Goal: Task Accomplishment & Management: Use online tool/utility

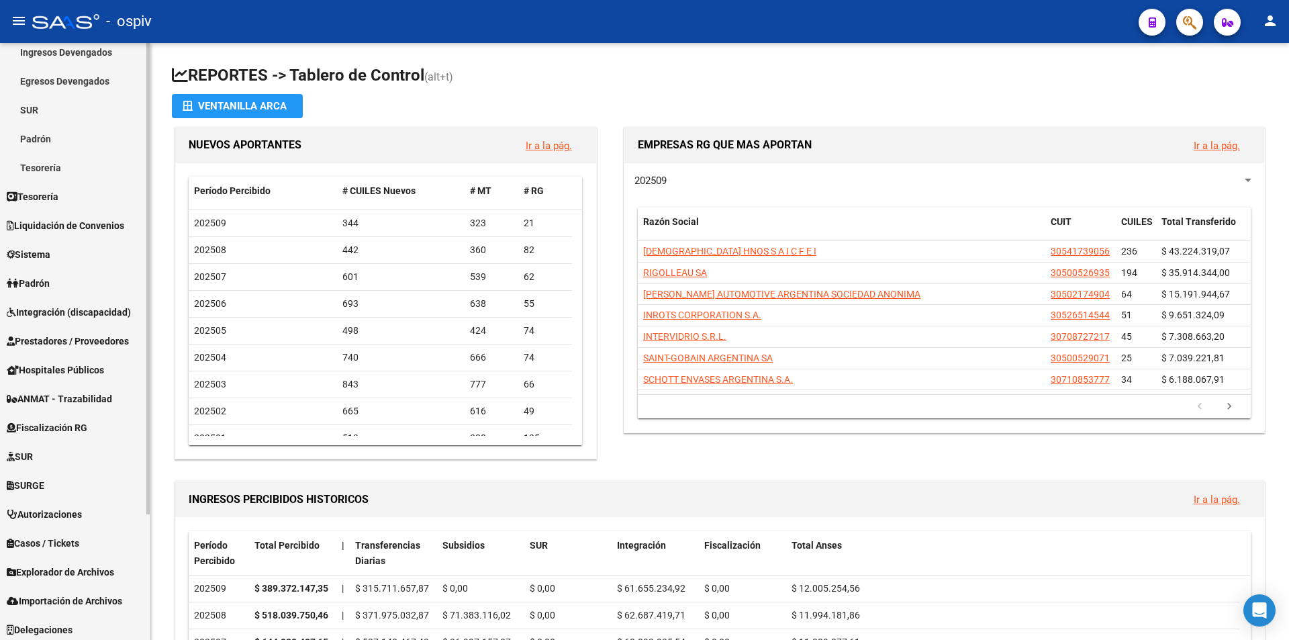
scroll to position [159, 0]
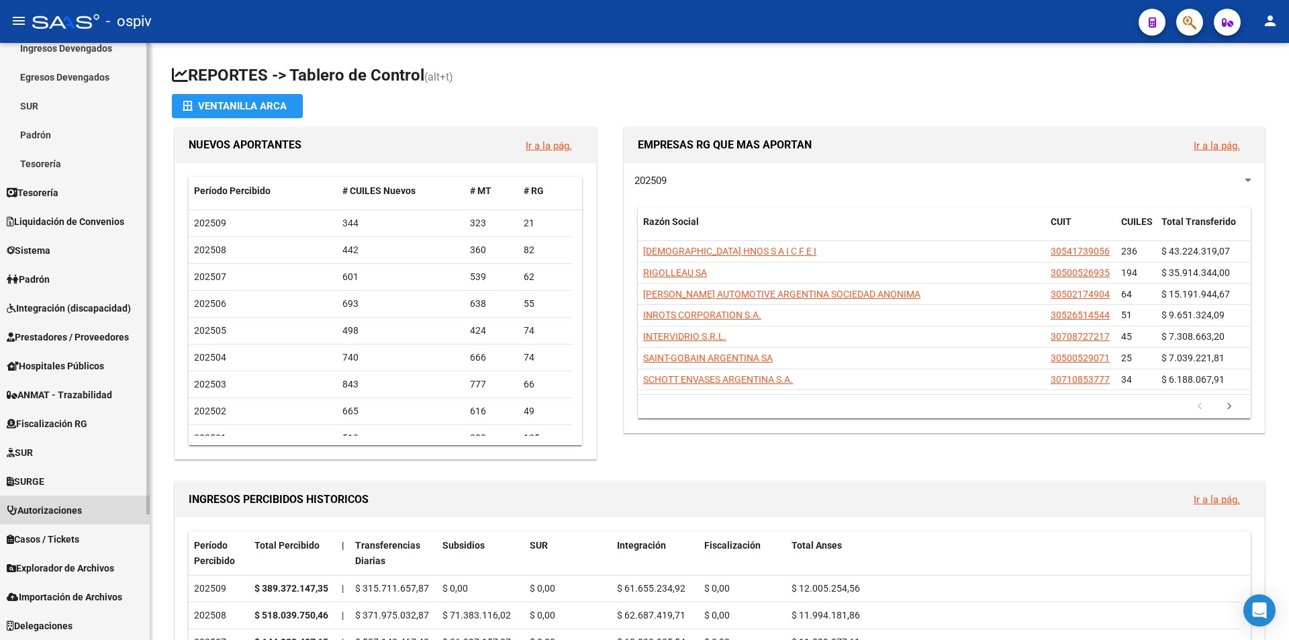
click at [64, 515] on span "Autorizaciones" at bounding box center [44, 510] width 75 height 15
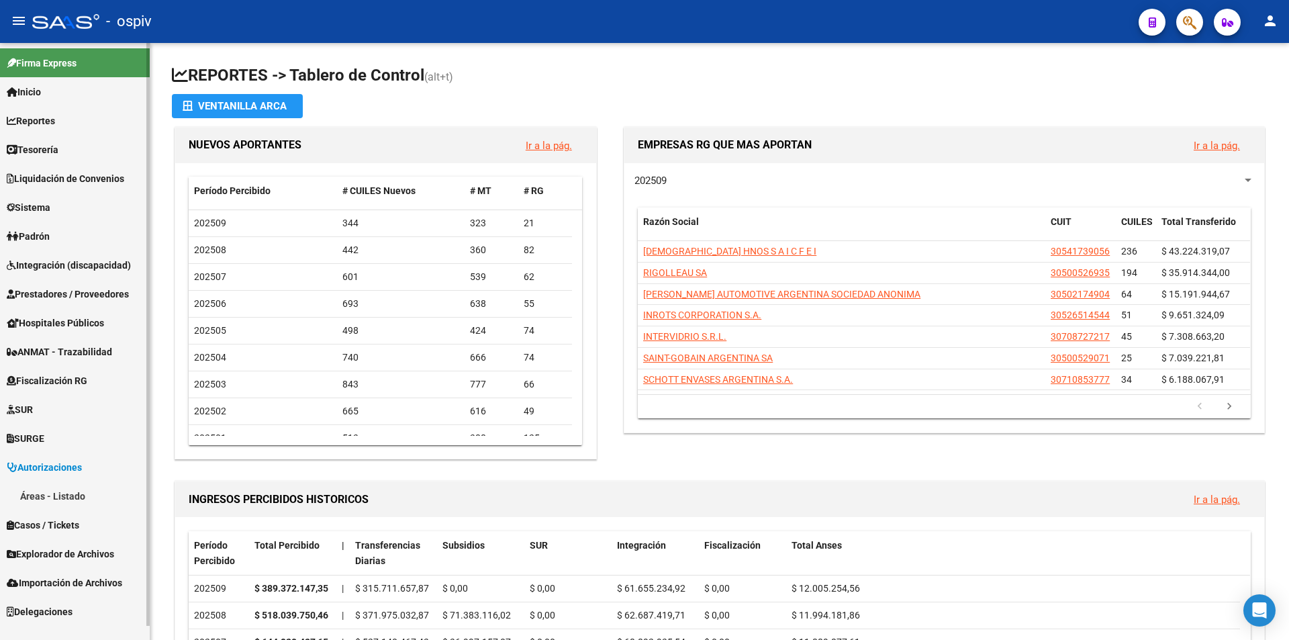
scroll to position [0, 0]
click at [64, 514] on link "Casos / Tickets" at bounding box center [75, 524] width 150 height 29
click at [54, 462] on span "Autorizaciones" at bounding box center [44, 467] width 75 height 15
click at [50, 212] on span "Sistema" at bounding box center [29, 207] width 44 height 15
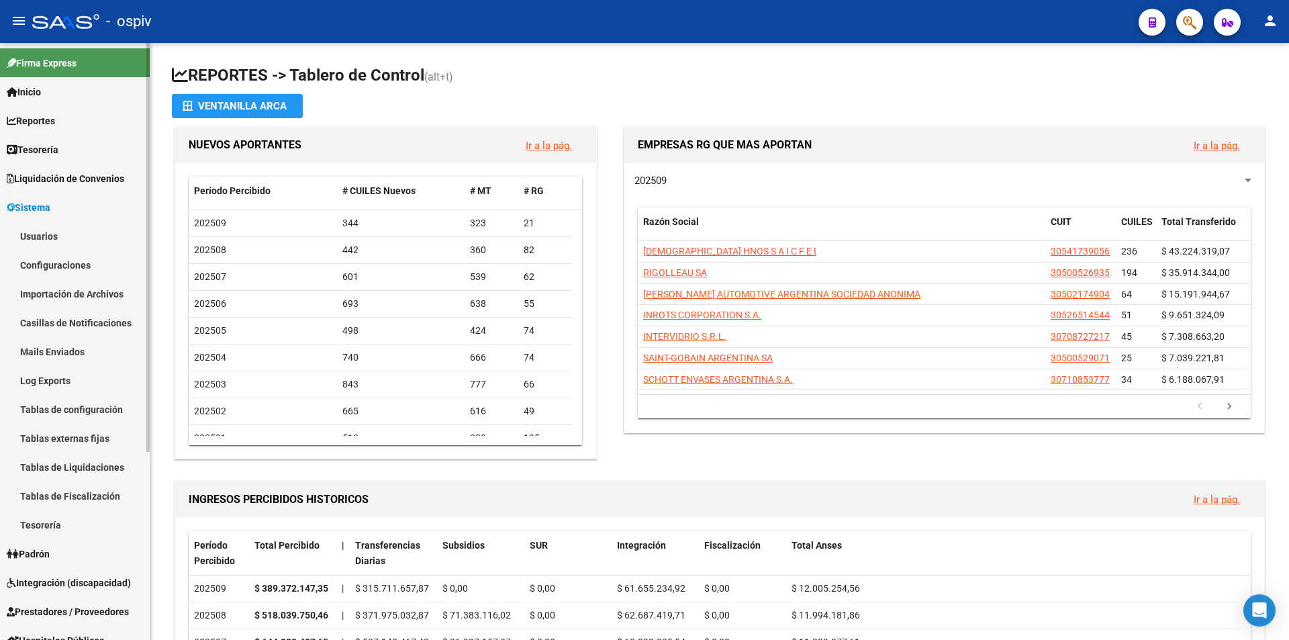
click at [79, 265] on link "Configuraciones" at bounding box center [75, 264] width 150 height 29
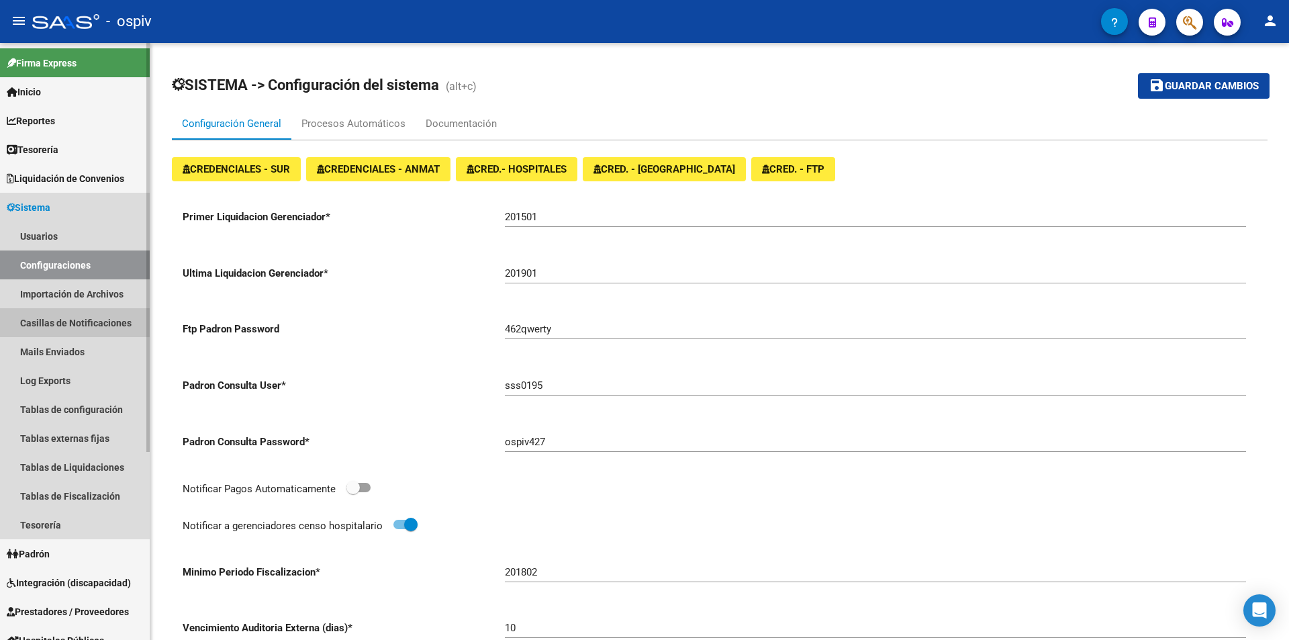
click at [83, 323] on link "Casillas de Notificaciones" at bounding box center [75, 322] width 150 height 29
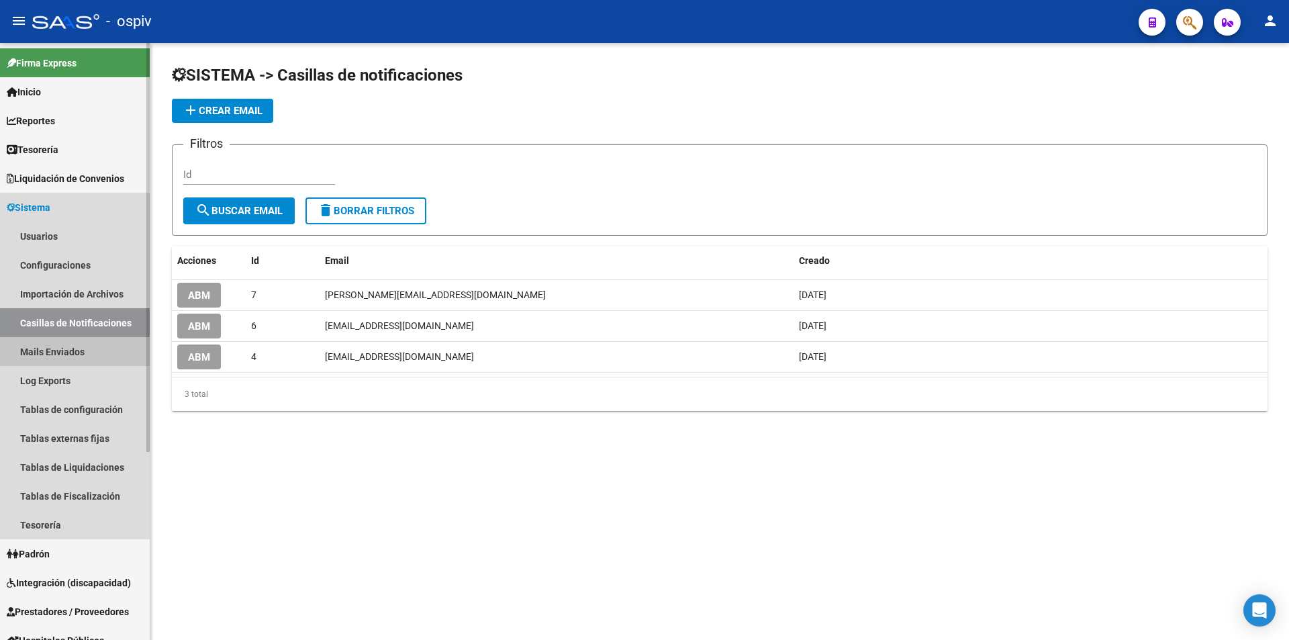
click at [65, 356] on link "Mails Enviados" at bounding box center [75, 351] width 150 height 29
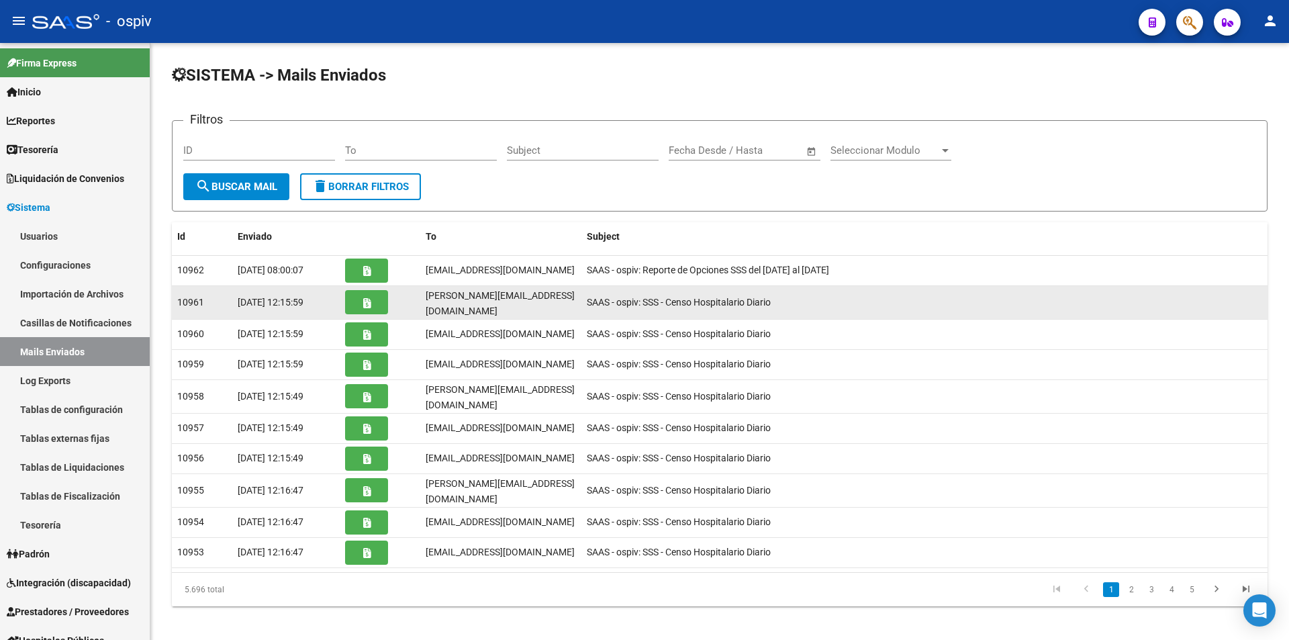
click at [365, 303] on icon "button" at bounding box center [366, 303] width 7 height 10
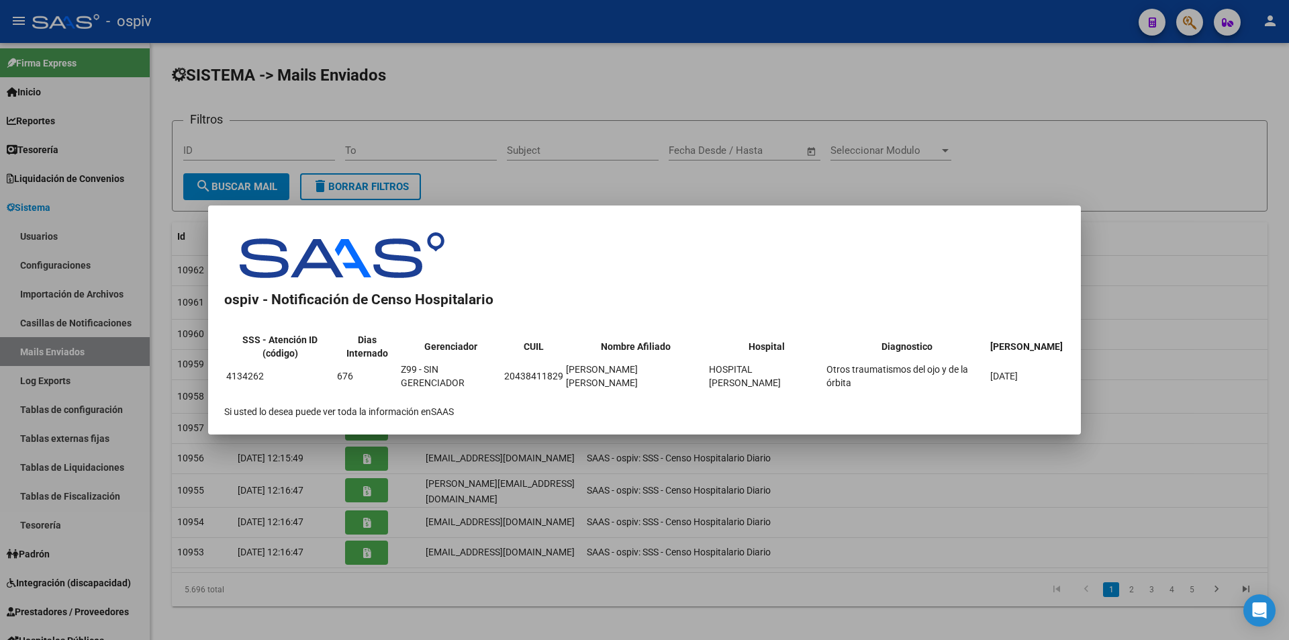
click at [579, 613] on div at bounding box center [644, 320] width 1289 height 640
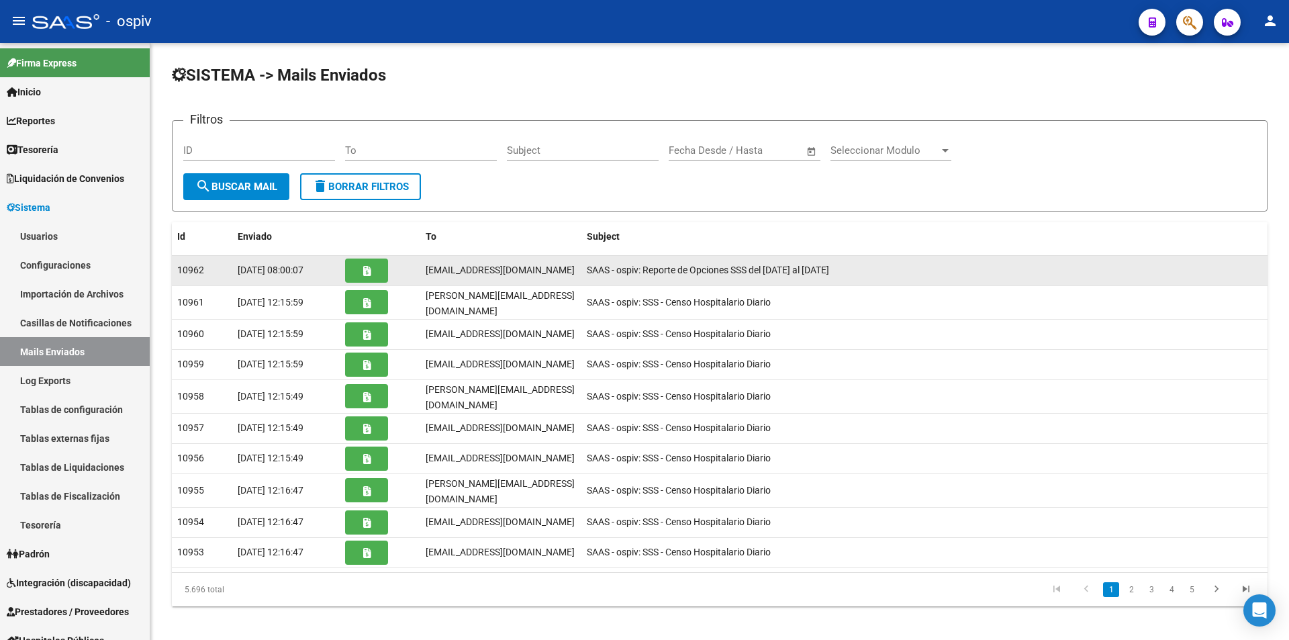
click at [374, 276] on button "button" at bounding box center [366, 270] width 43 height 24
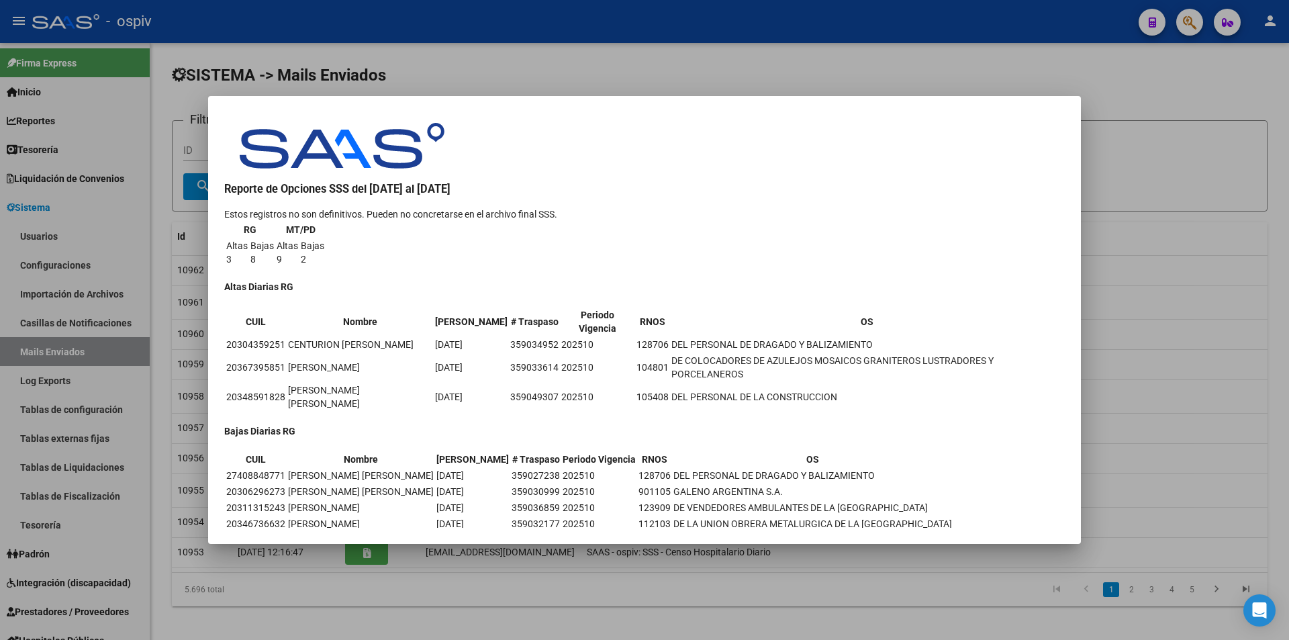
click at [438, 586] on div at bounding box center [644, 320] width 1289 height 640
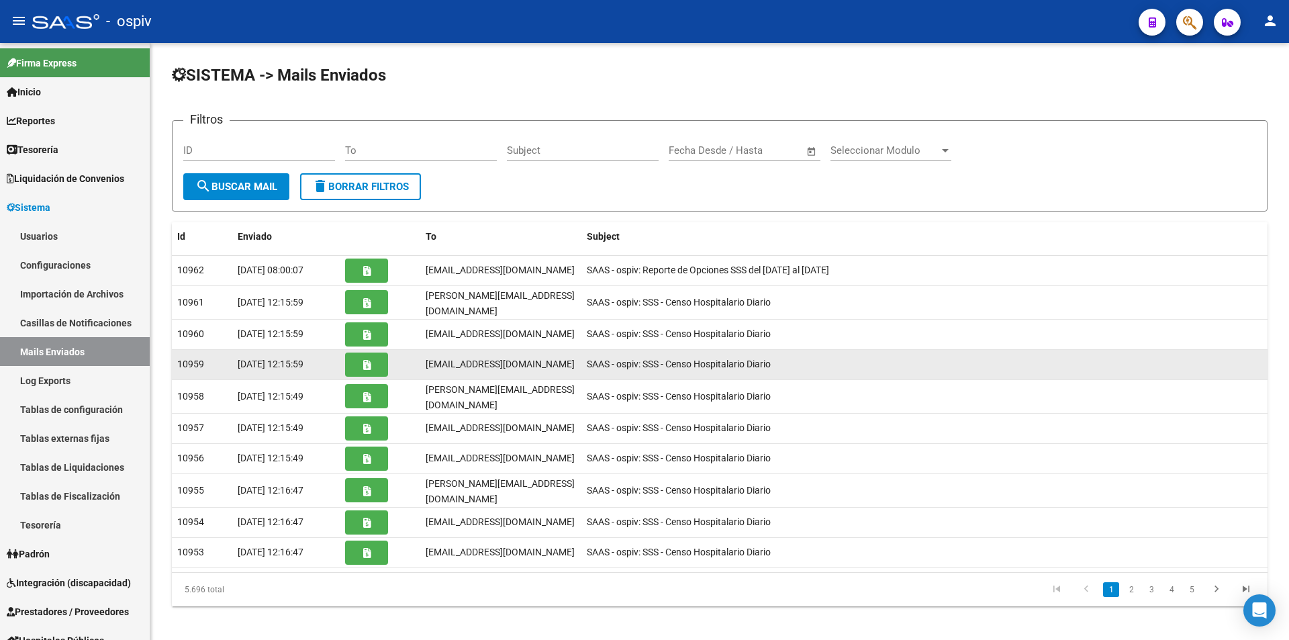
click at [366, 362] on icon "button" at bounding box center [366, 365] width 7 height 10
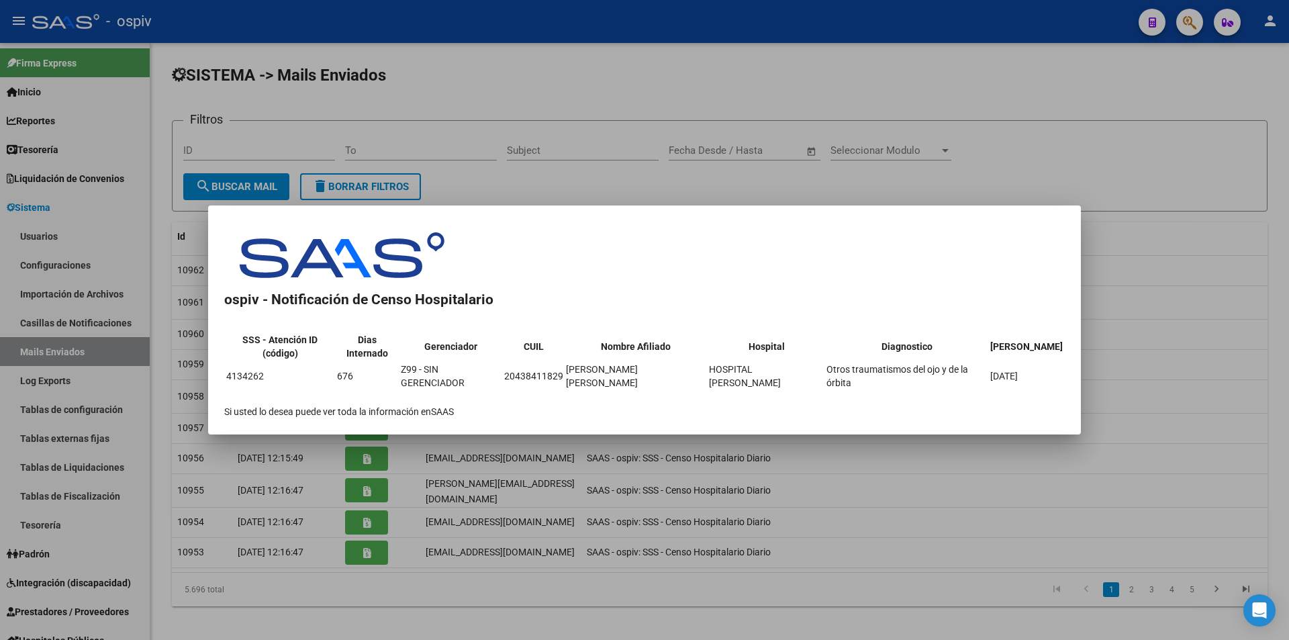
click at [557, 588] on div at bounding box center [644, 320] width 1289 height 640
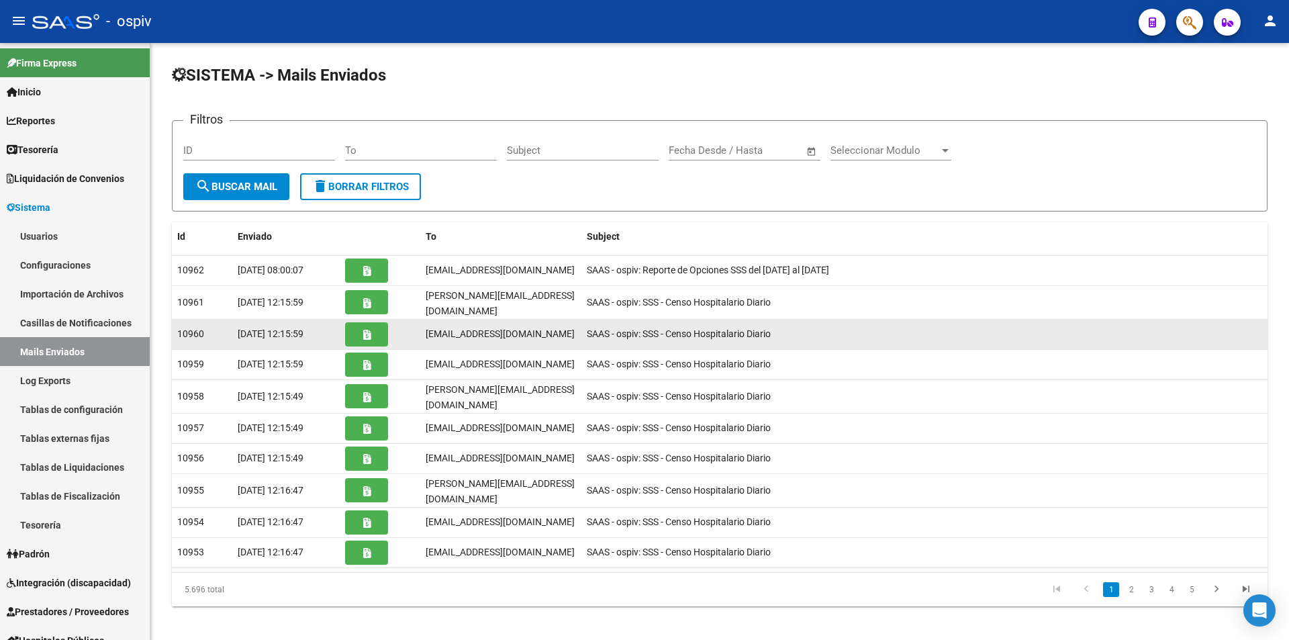
click at [374, 322] on button "button" at bounding box center [366, 334] width 43 height 24
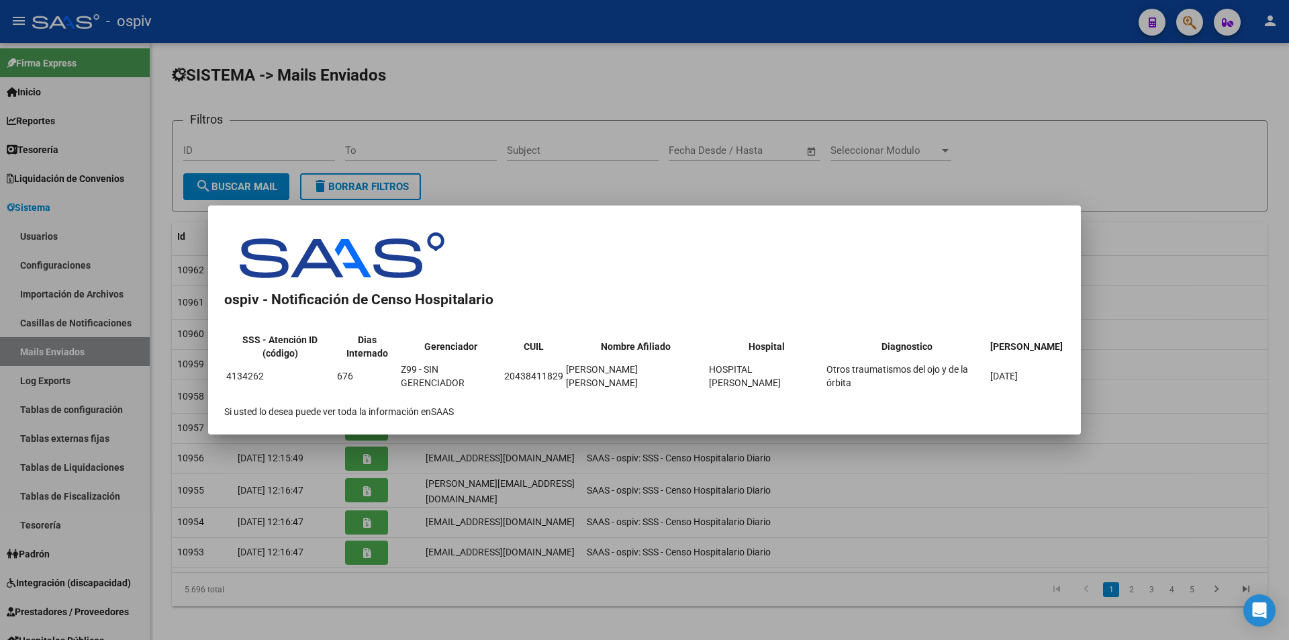
click at [515, 591] on div at bounding box center [644, 320] width 1289 height 640
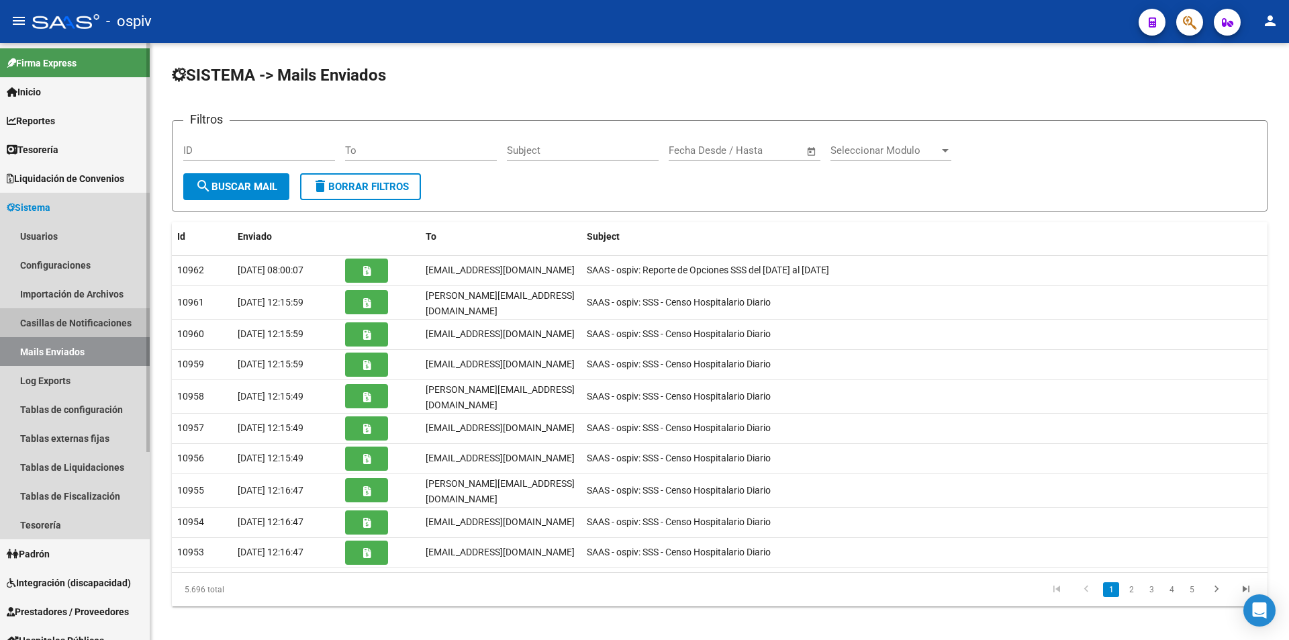
click at [80, 326] on link "Casillas de Notificaciones" at bounding box center [75, 322] width 150 height 29
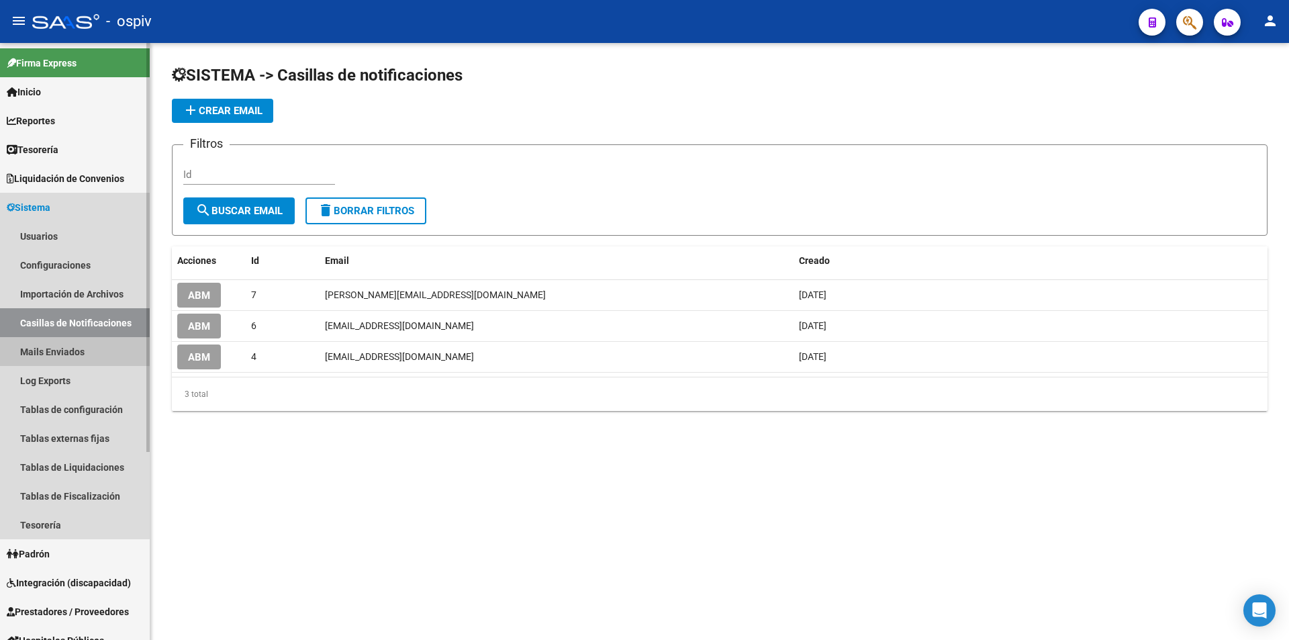
click at [68, 348] on link "Mails Enviados" at bounding box center [75, 351] width 150 height 29
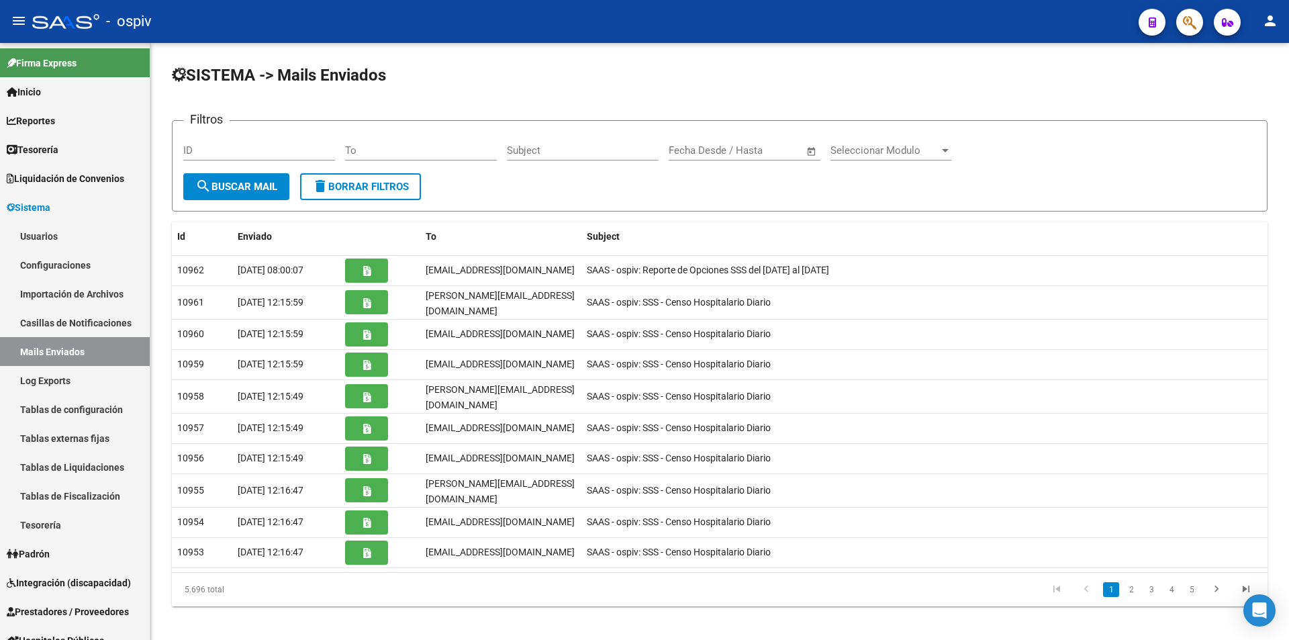
click at [766, 608] on div "SISTEMA -> Mails Enviados Filtros ID To Subject Fecha inicio – Fecha fin Fecha …" at bounding box center [719, 346] width 1138 height 606
